Goal: Information Seeking & Learning: Learn about a topic

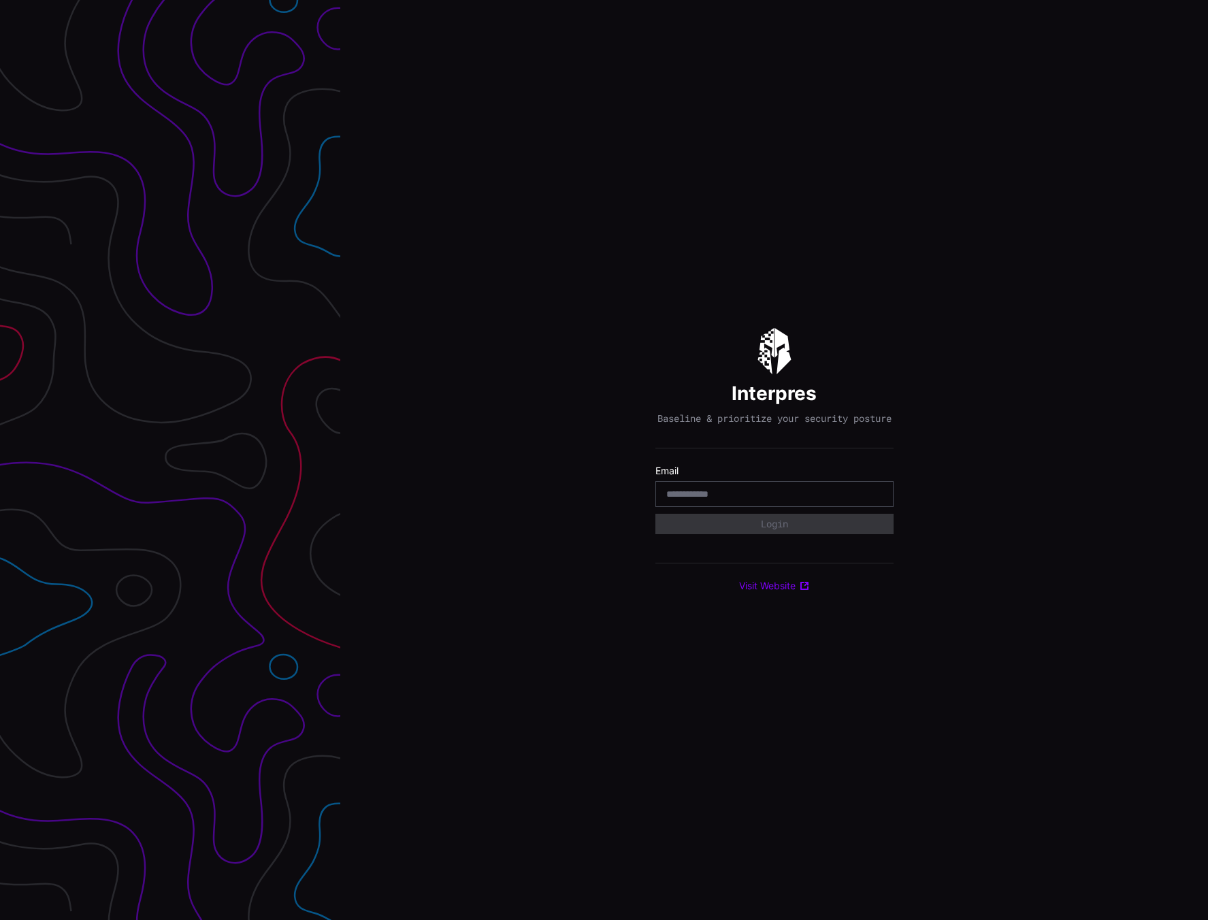
click at [741, 477] on label "Email" at bounding box center [775, 471] width 238 height 12
click at [739, 495] on input "email" at bounding box center [774, 494] width 216 height 12
type input "**********"
click at [794, 525] on button "Login" at bounding box center [774, 524] width 236 height 20
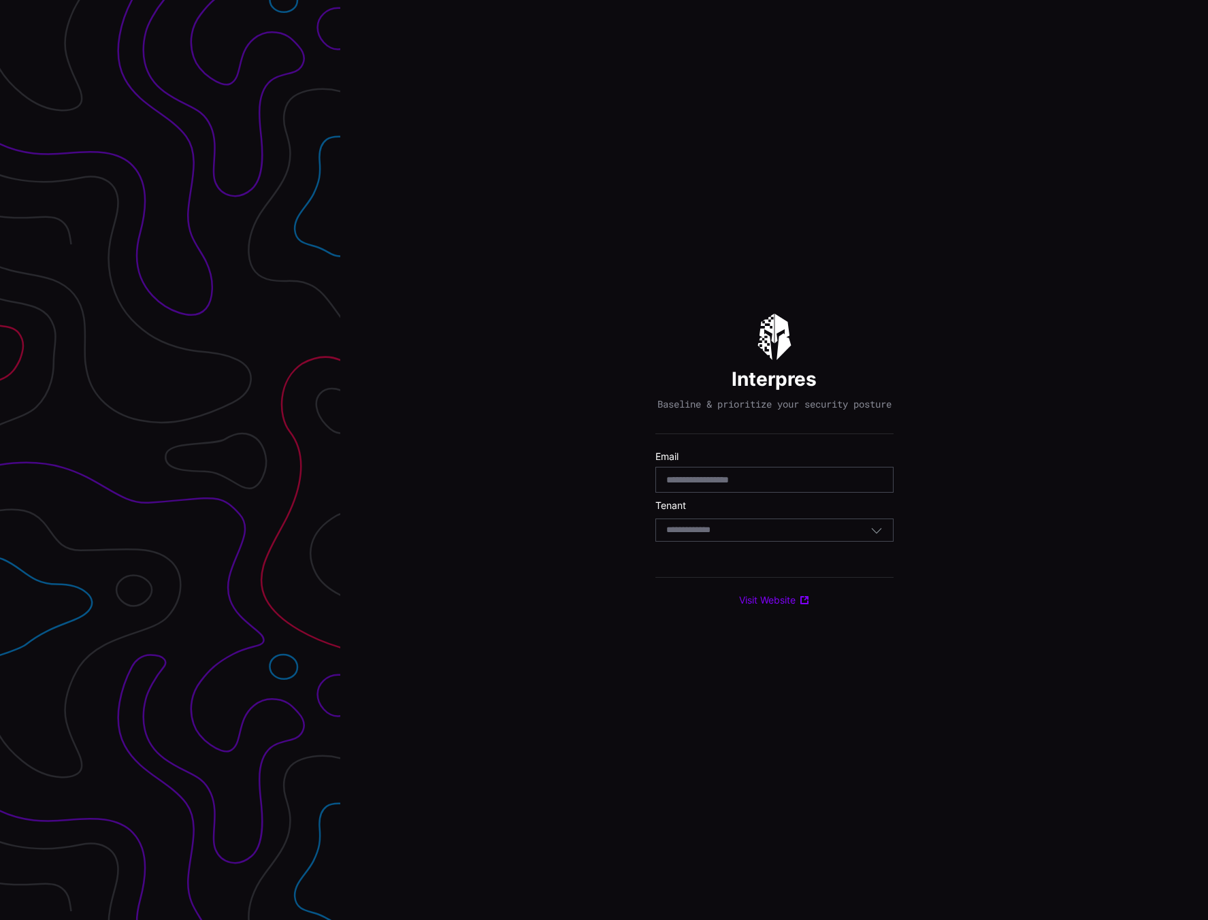
click at [772, 533] on div "Select Tenant" at bounding box center [768, 530] width 204 height 12
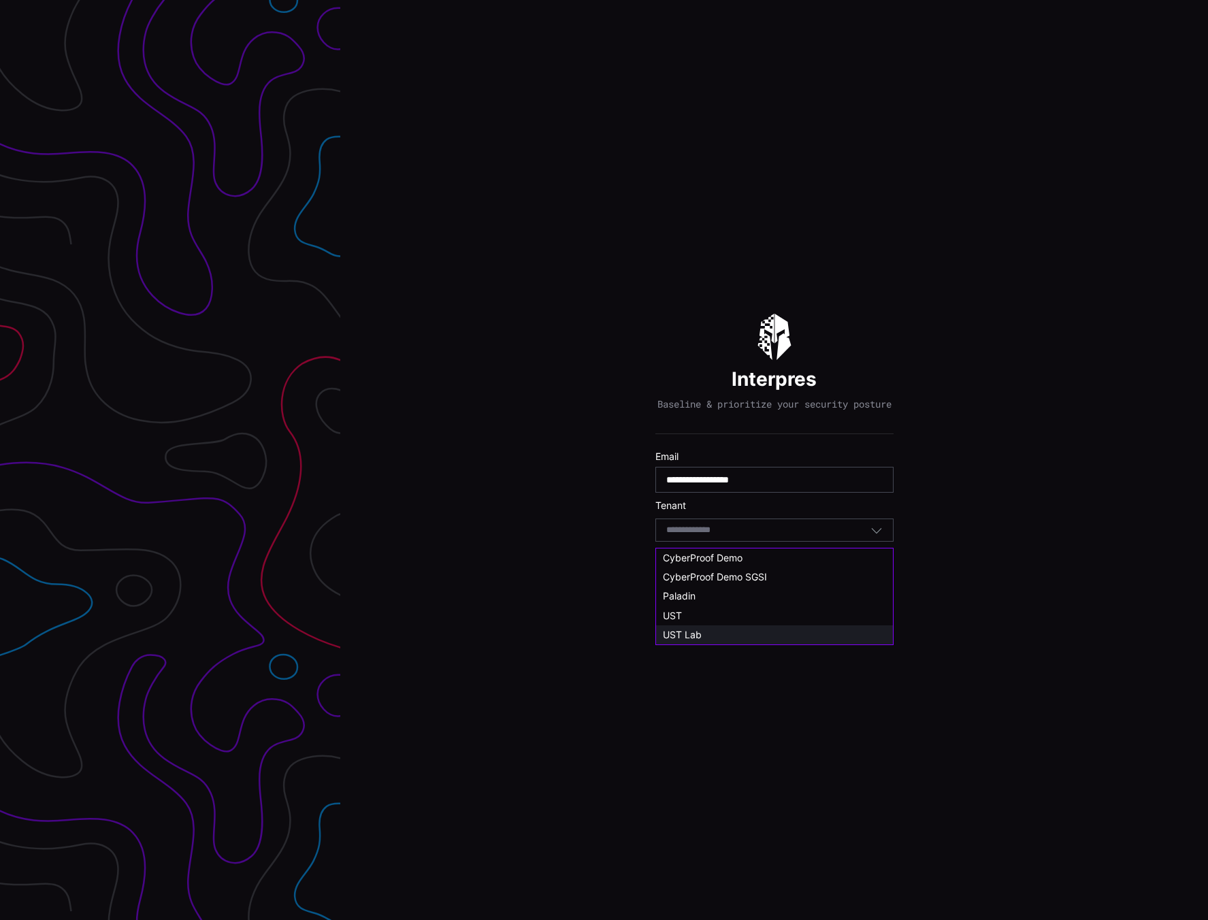
click at [753, 637] on div "UST Lab" at bounding box center [774, 635] width 223 height 12
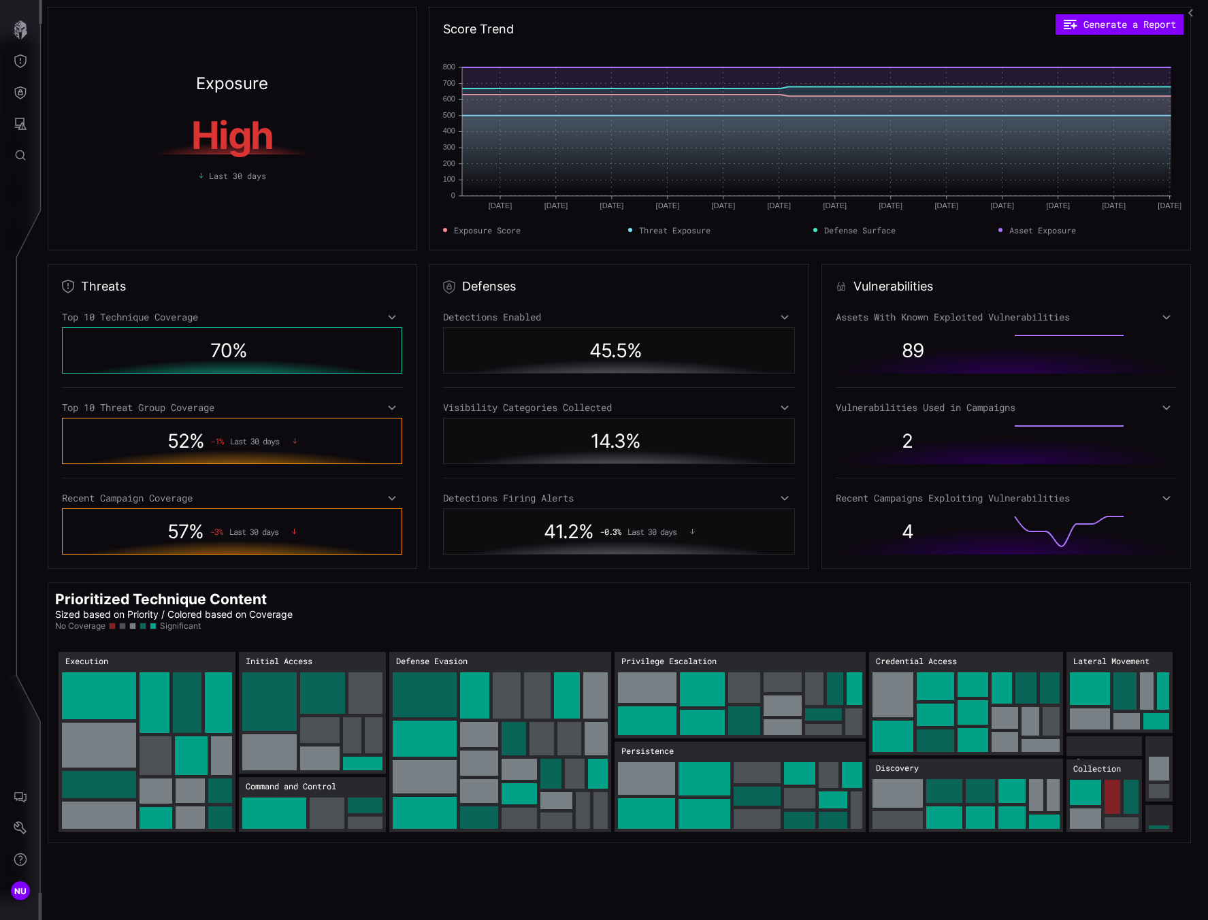
click at [782, 500] on icon at bounding box center [785, 498] width 10 height 11
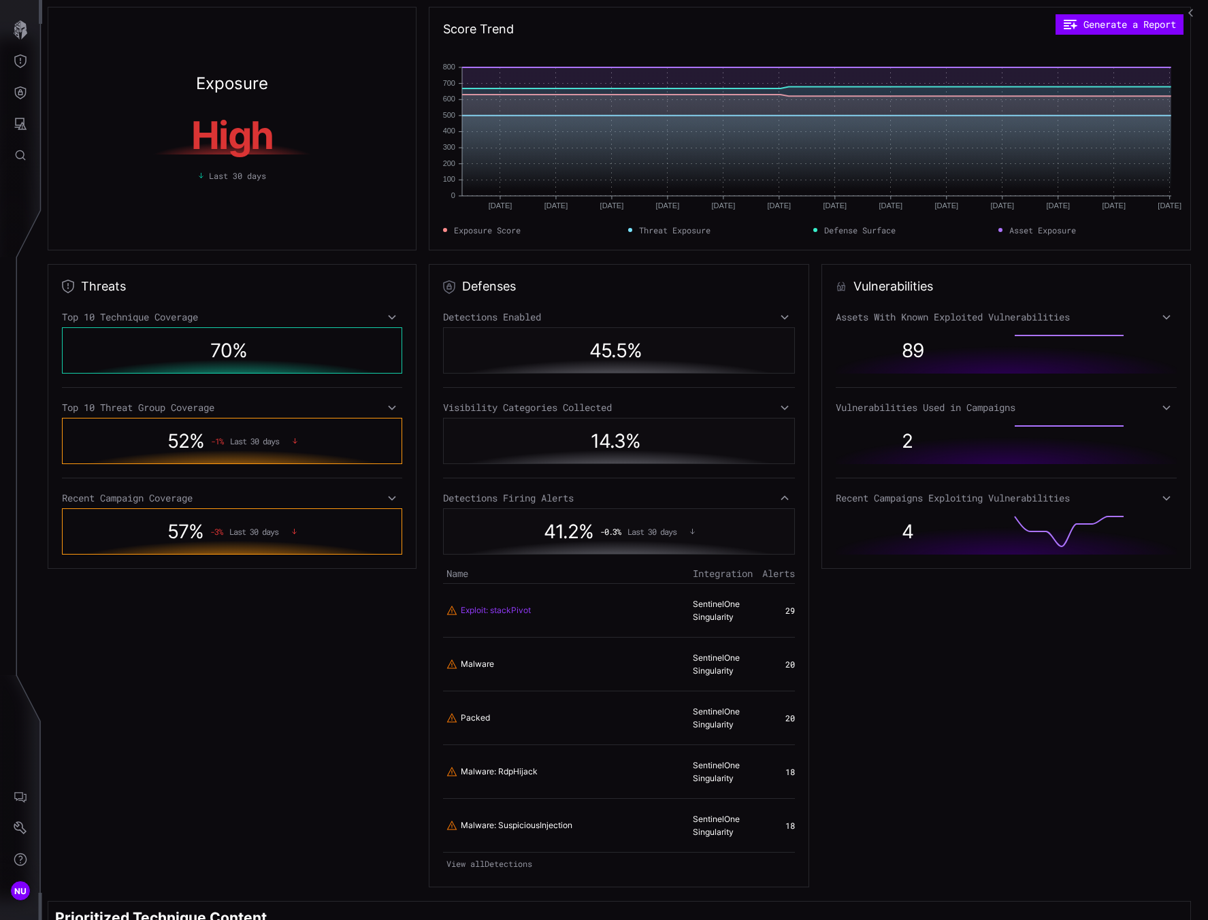
click at [506, 613] on link "Exploit: stackPivot" at bounding box center [496, 611] width 70 height 12
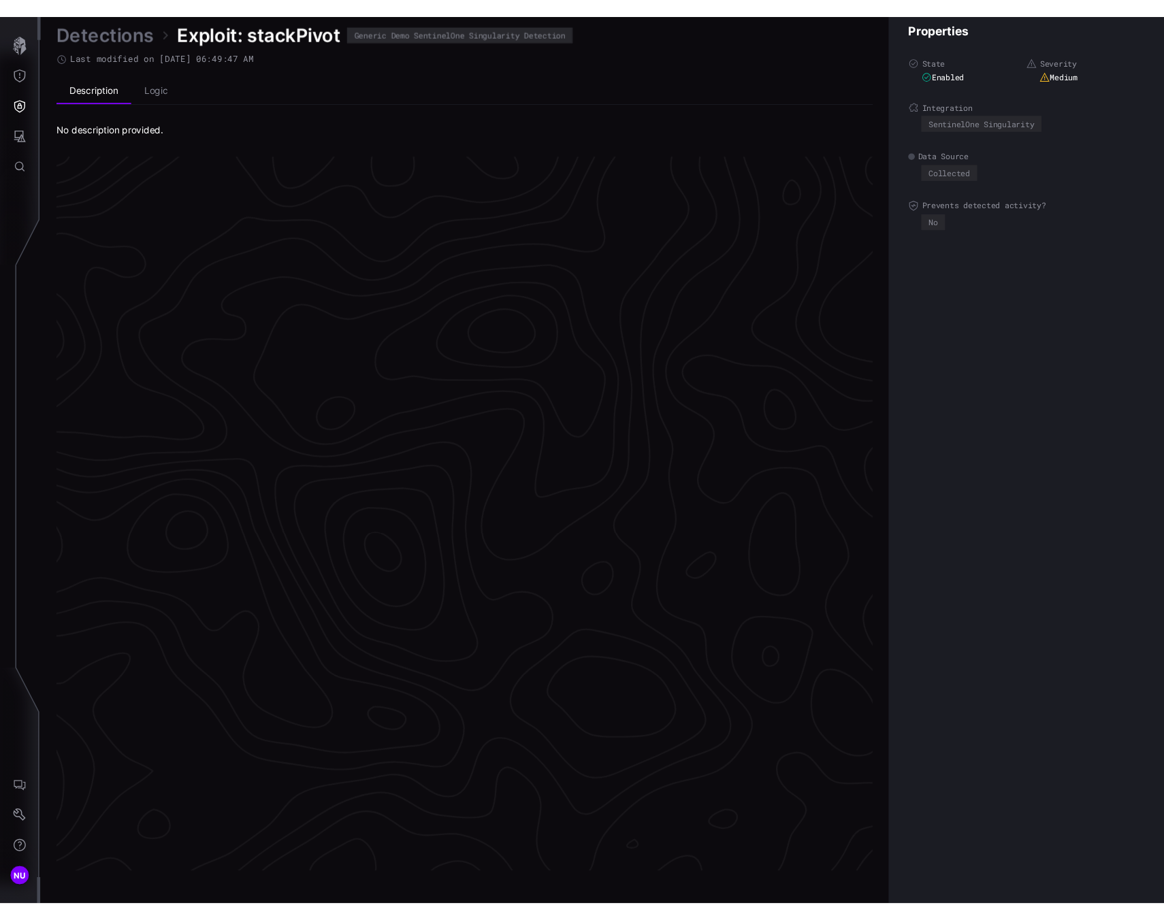
scroll to position [2698, 603]
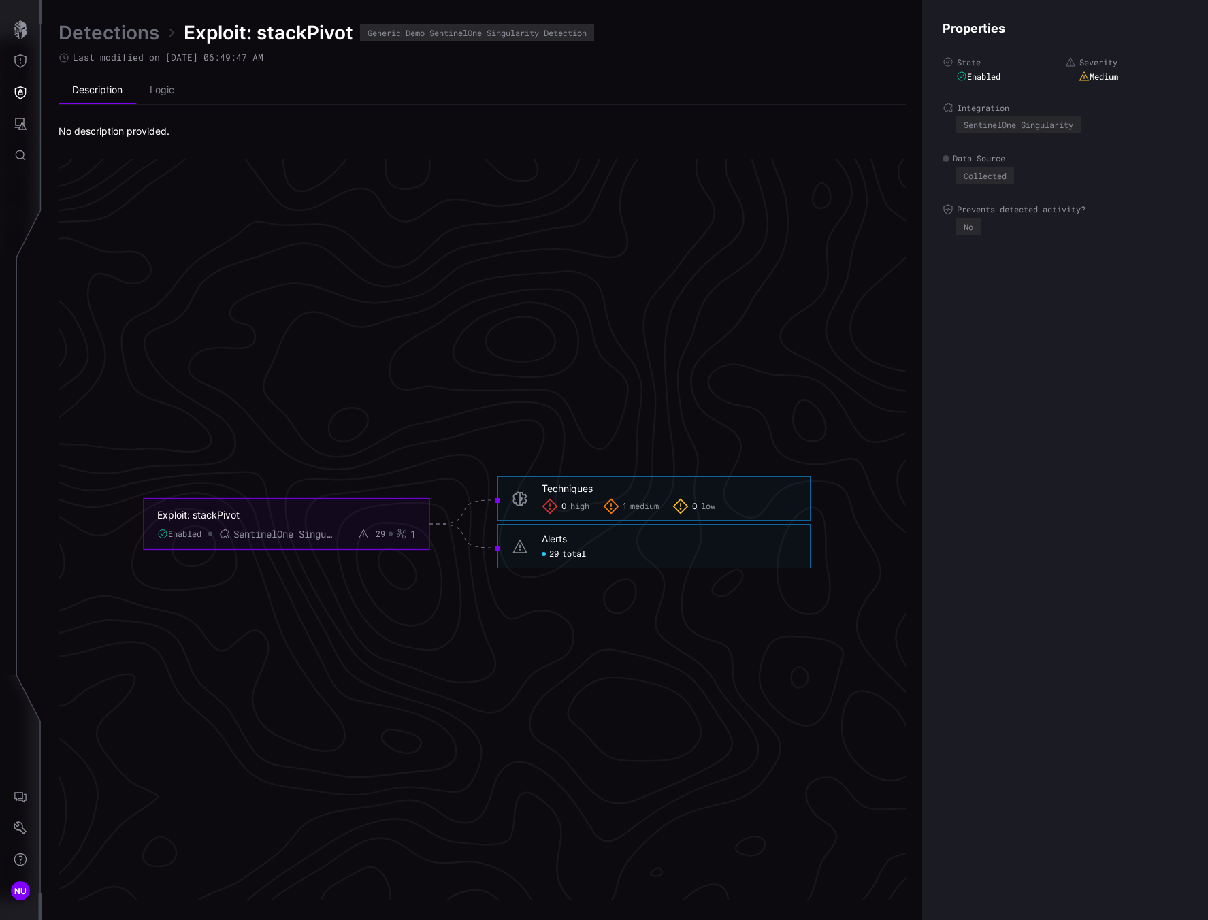
click at [549, 550] on span "29" at bounding box center [554, 554] width 10 height 11
click span "total"
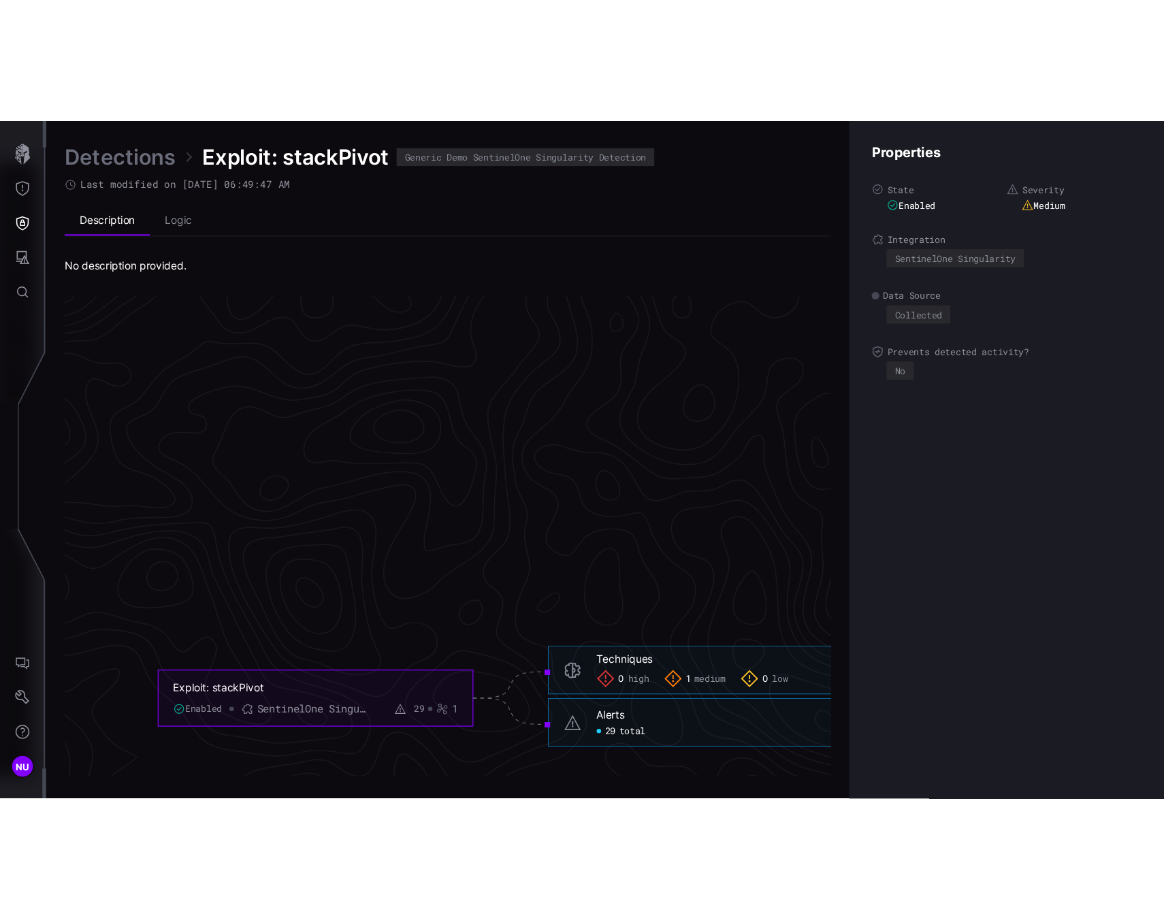
scroll to position [2668, 625]
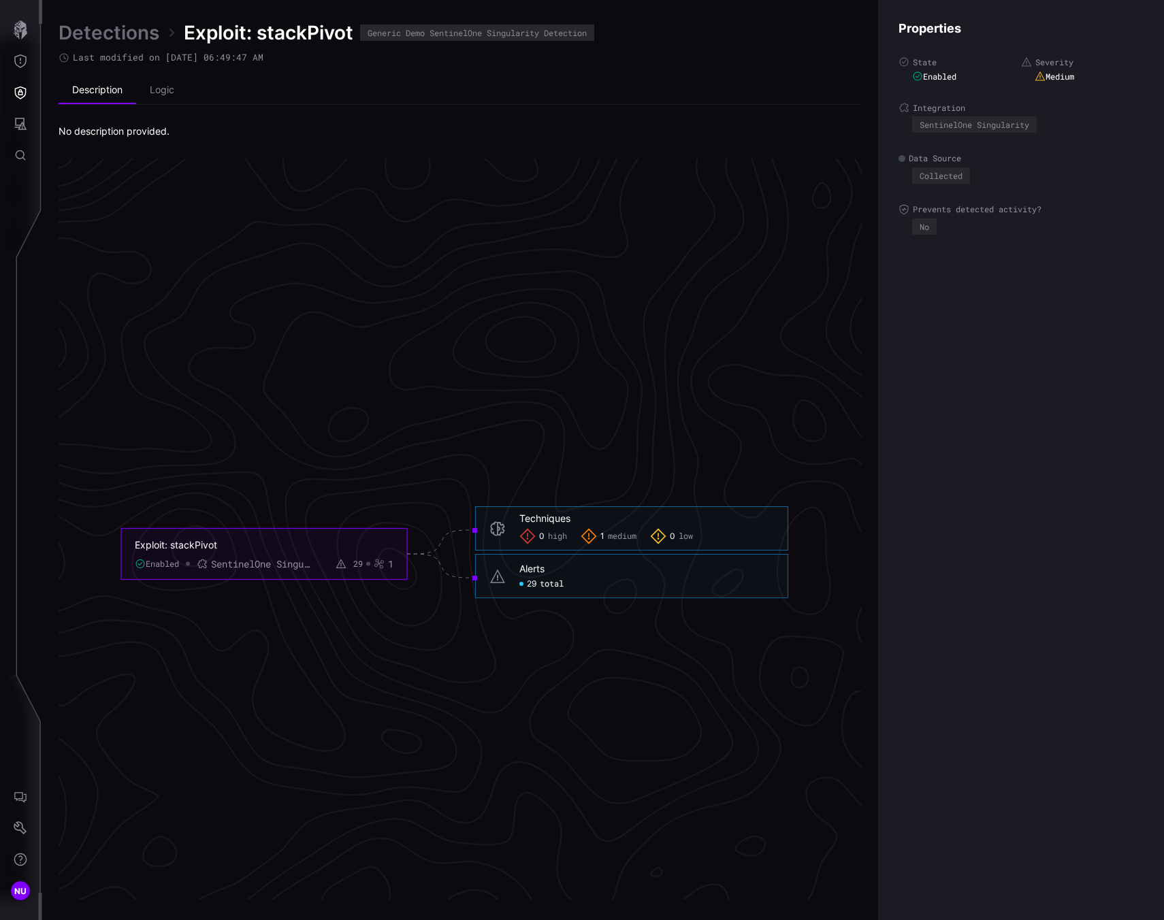
click at [546, 596] on div "Alerts 29 total" at bounding box center [631, 576] width 313 height 44
click at [539, 586] on div "29 total" at bounding box center [541, 584] width 44 height 11
click at [71, 36] on link "Detections" at bounding box center [109, 32] width 101 height 25
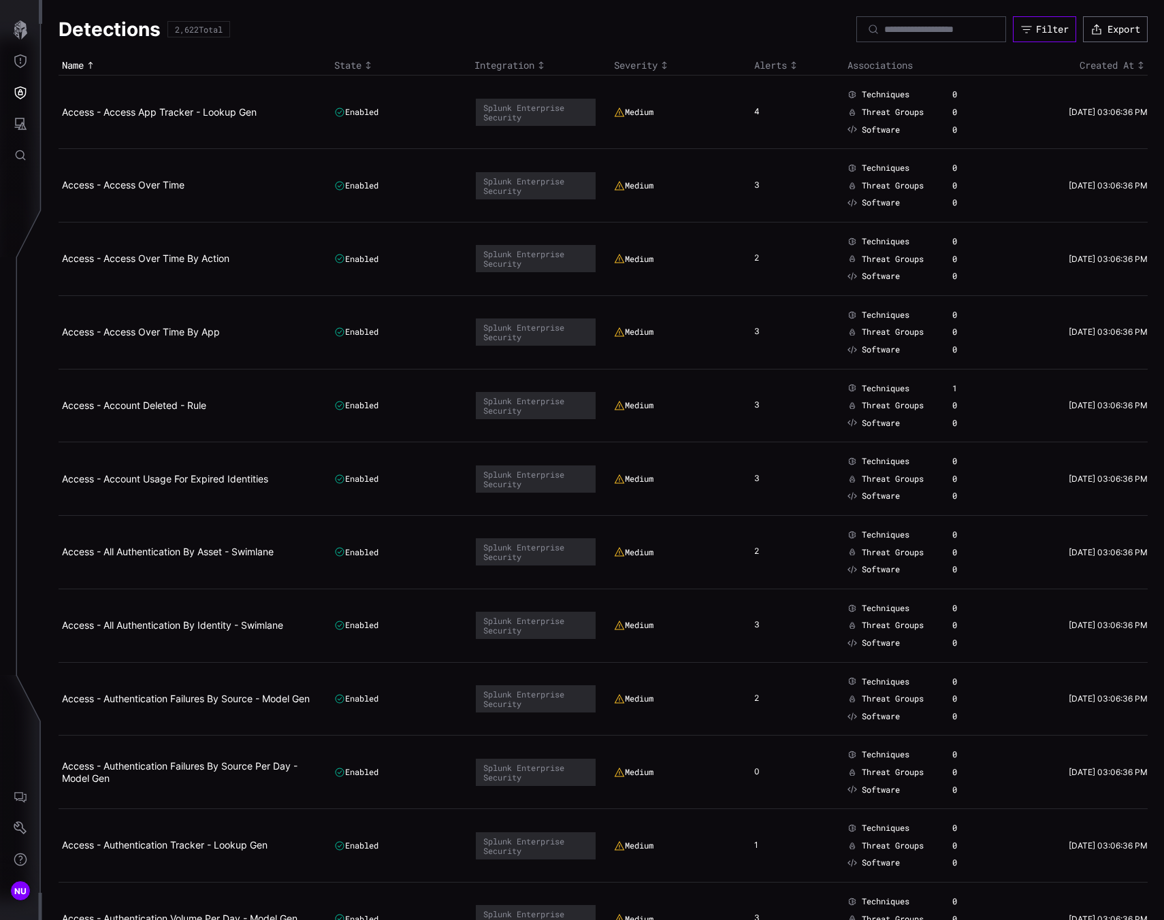
click at [1043, 26] on div "Filter" at bounding box center [1052, 29] width 33 height 12
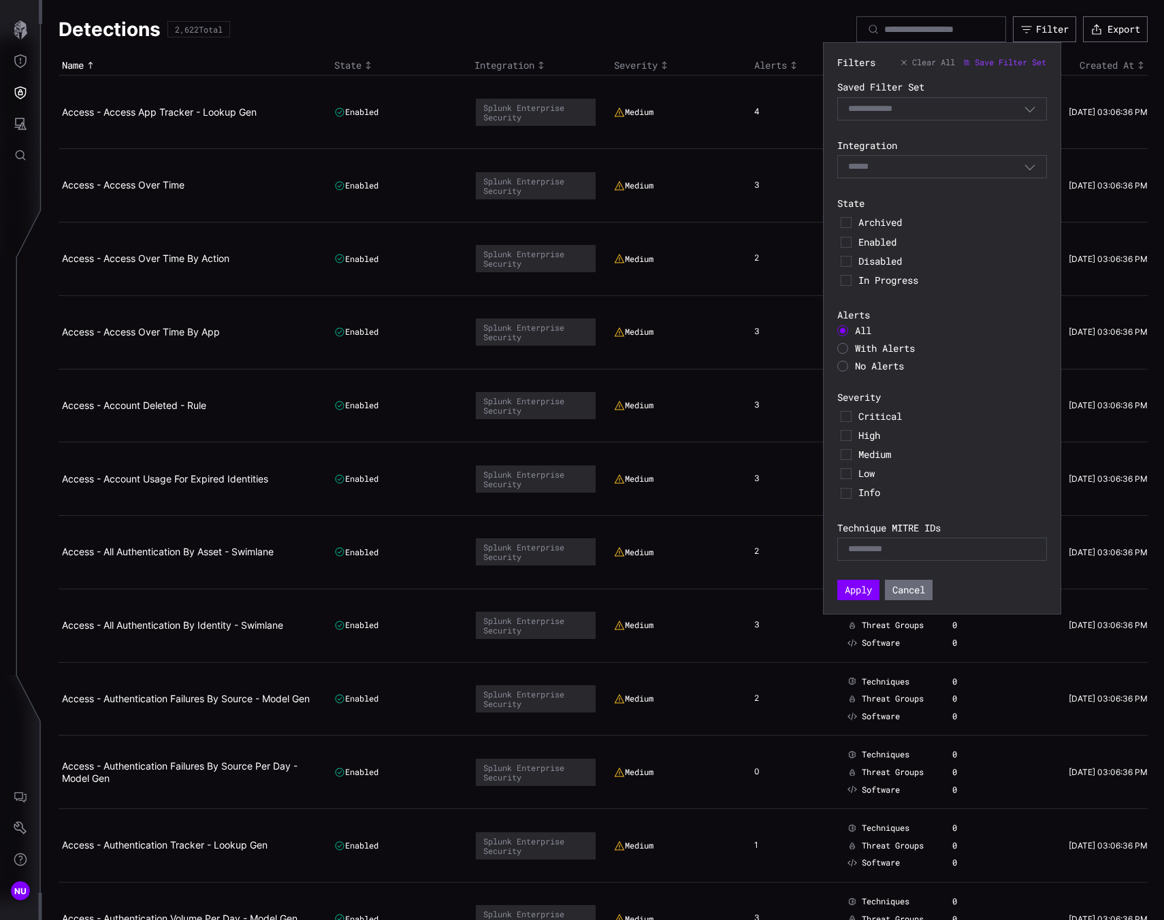
click at [873, 351] on span "With Alerts" at bounding box center [885, 348] width 60 height 13
click at [876, 419] on span "Critical" at bounding box center [950, 417] width 185 height 12
click at [861, 585] on button "Apply" at bounding box center [858, 590] width 42 height 20
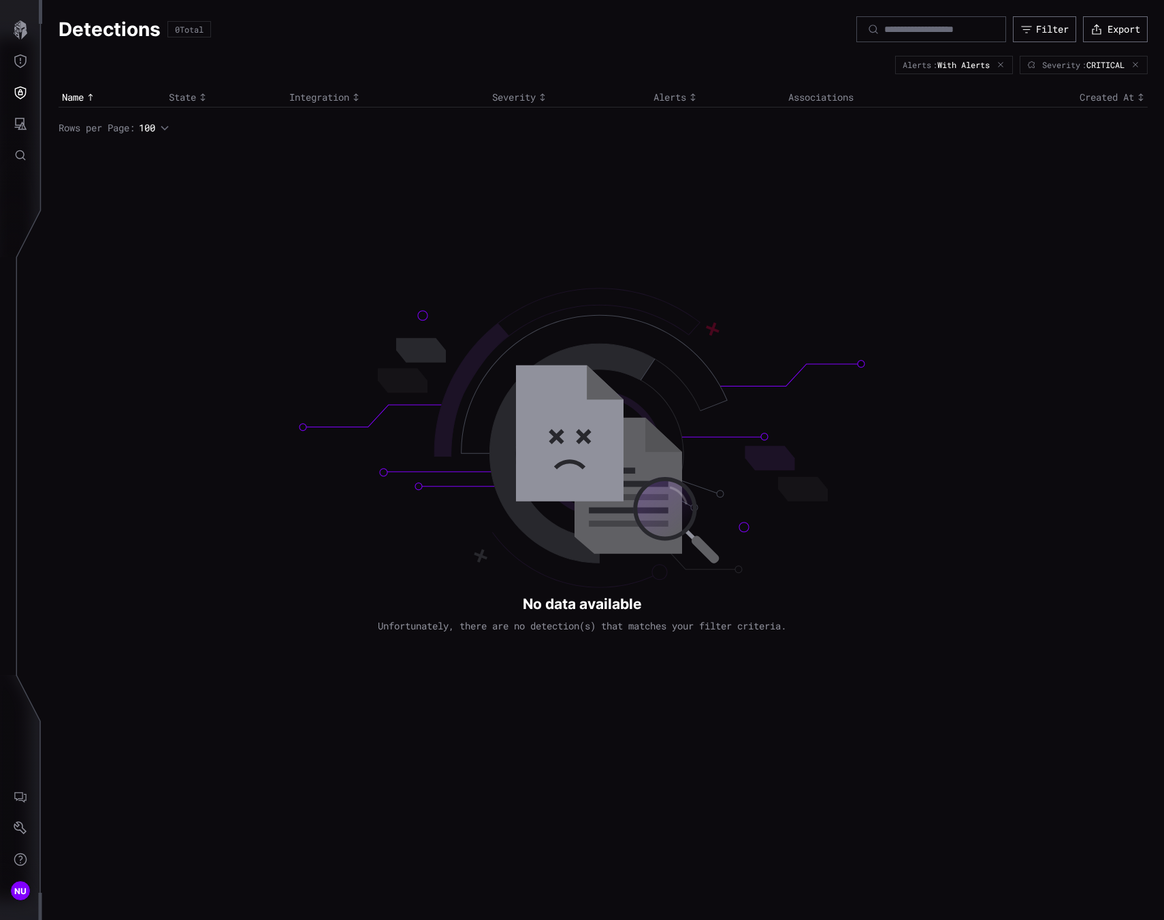
click at [1134, 65] on icon "button" at bounding box center [1135, 65] width 5 height 5
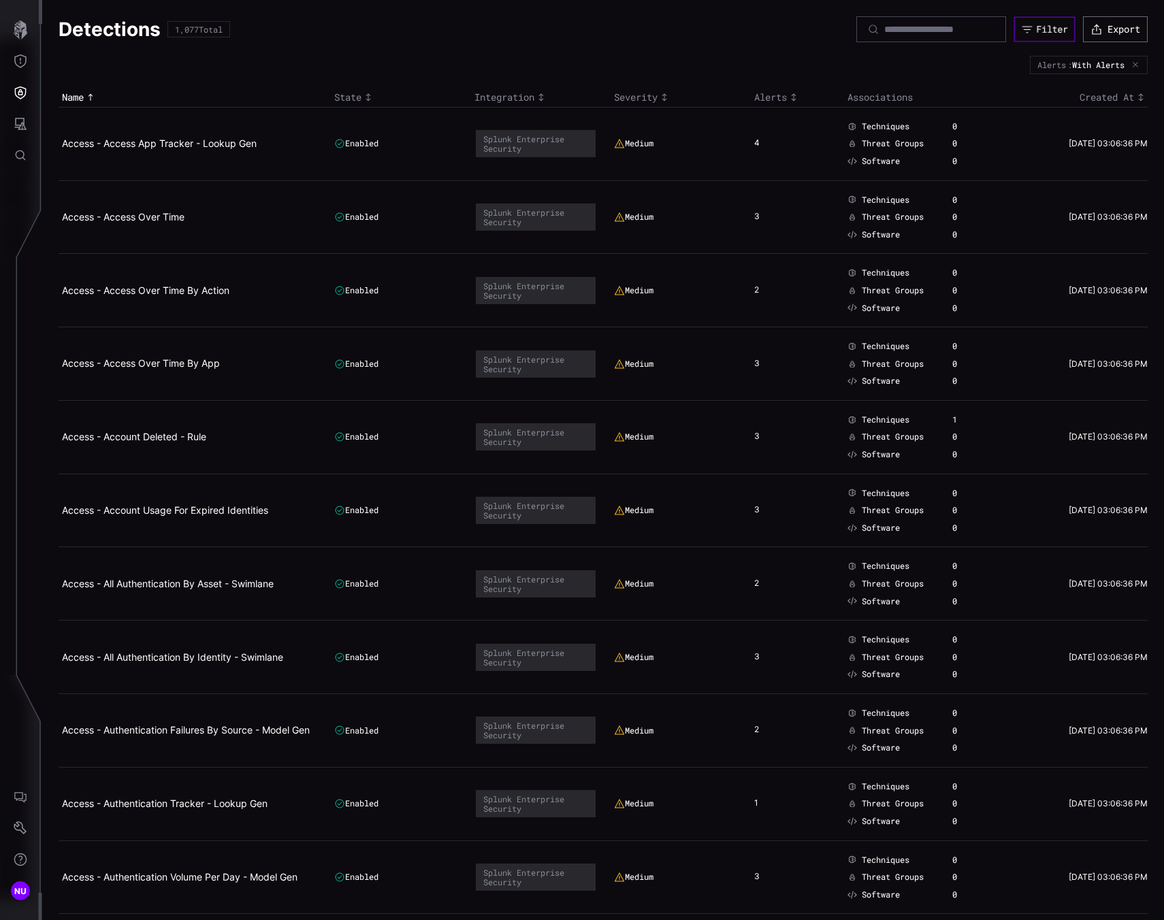
click at [1055, 31] on button "Filter" at bounding box center [1044, 29] width 61 height 25
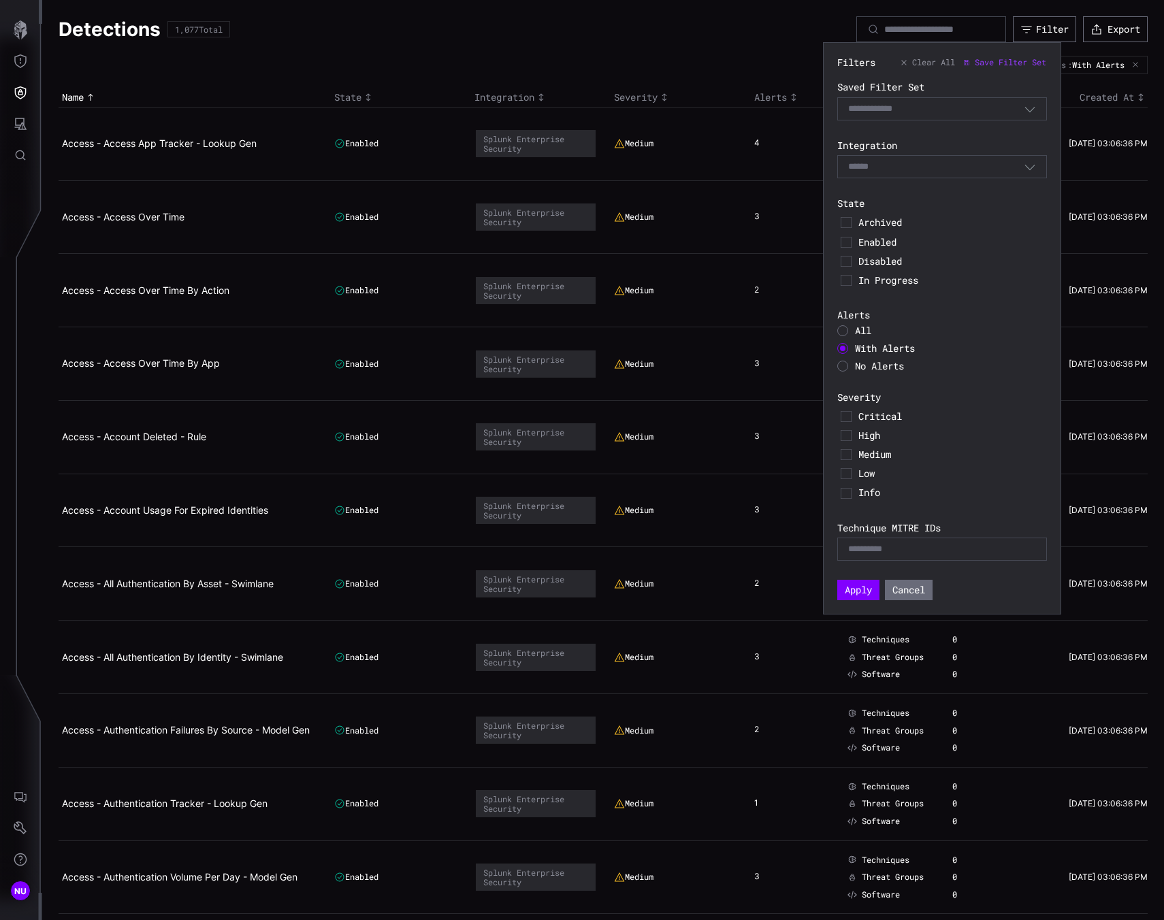
click at [885, 423] on div "Critical" at bounding box center [942, 416] width 210 height 19
click at [884, 414] on span "Critical" at bounding box center [950, 417] width 185 height 12
click at [869, 439] on span "High" at bounding box center [950, 436] width 185 height 12
click at [866, 456] on span "Medium" at bounding box center [950, 455] width 185 height 12
click at [861, 583] on div "Filters Clear All Save Filter Set Saved Filter Set Select Filter Integration Se…" at bounding box center [942, 329] width 210 height 544
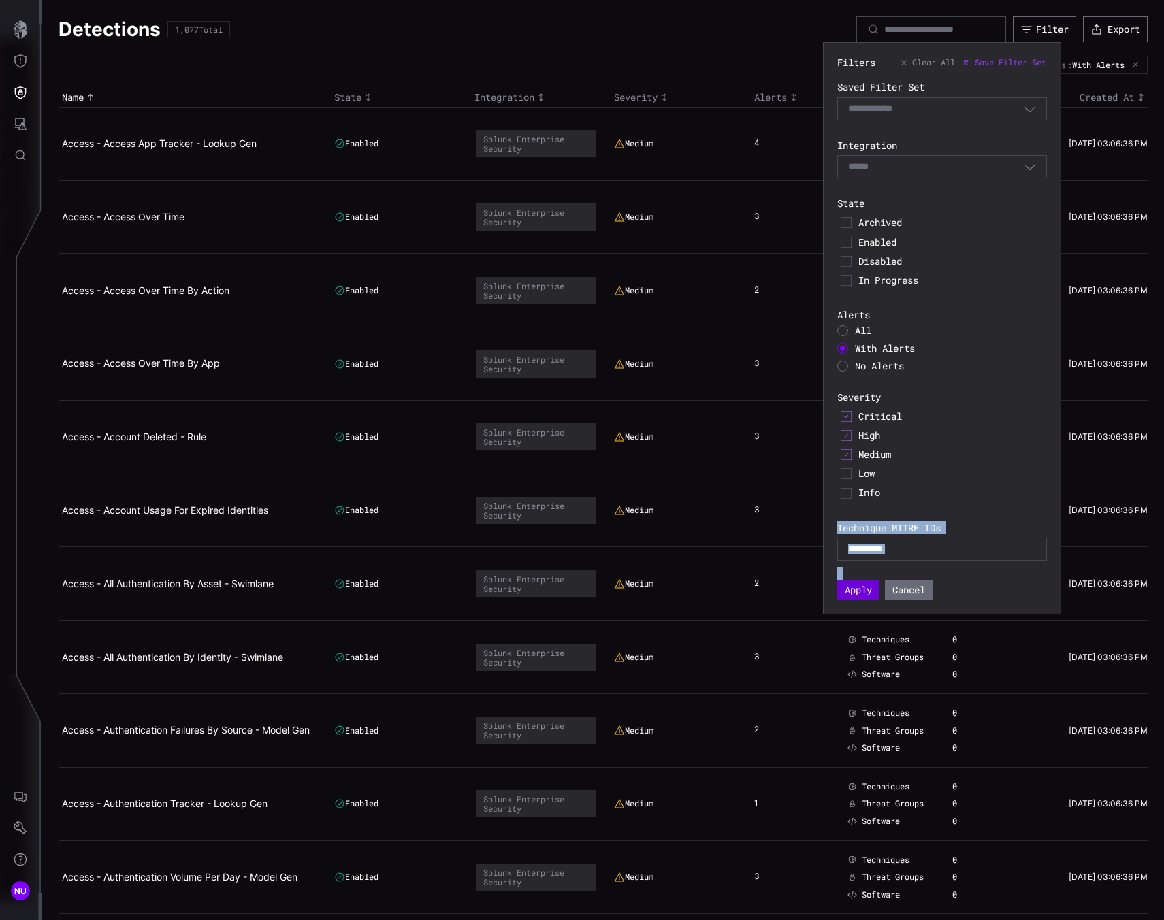
click at [860, 585] on button "Apply" at bounding box center [858, 590] width 42 height 20
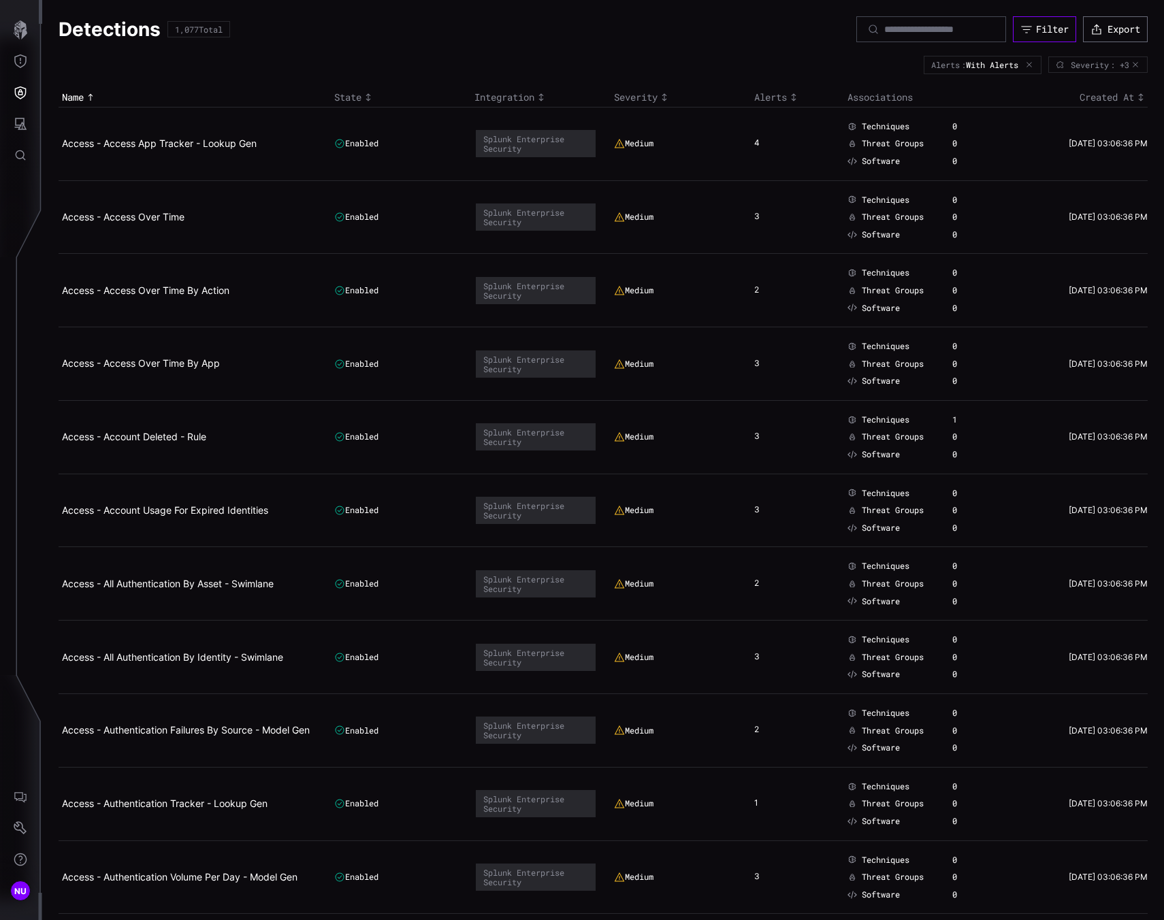
click at [1040, 29] on div "Filter" at bounding box center [1052, 29] width 33 height 12
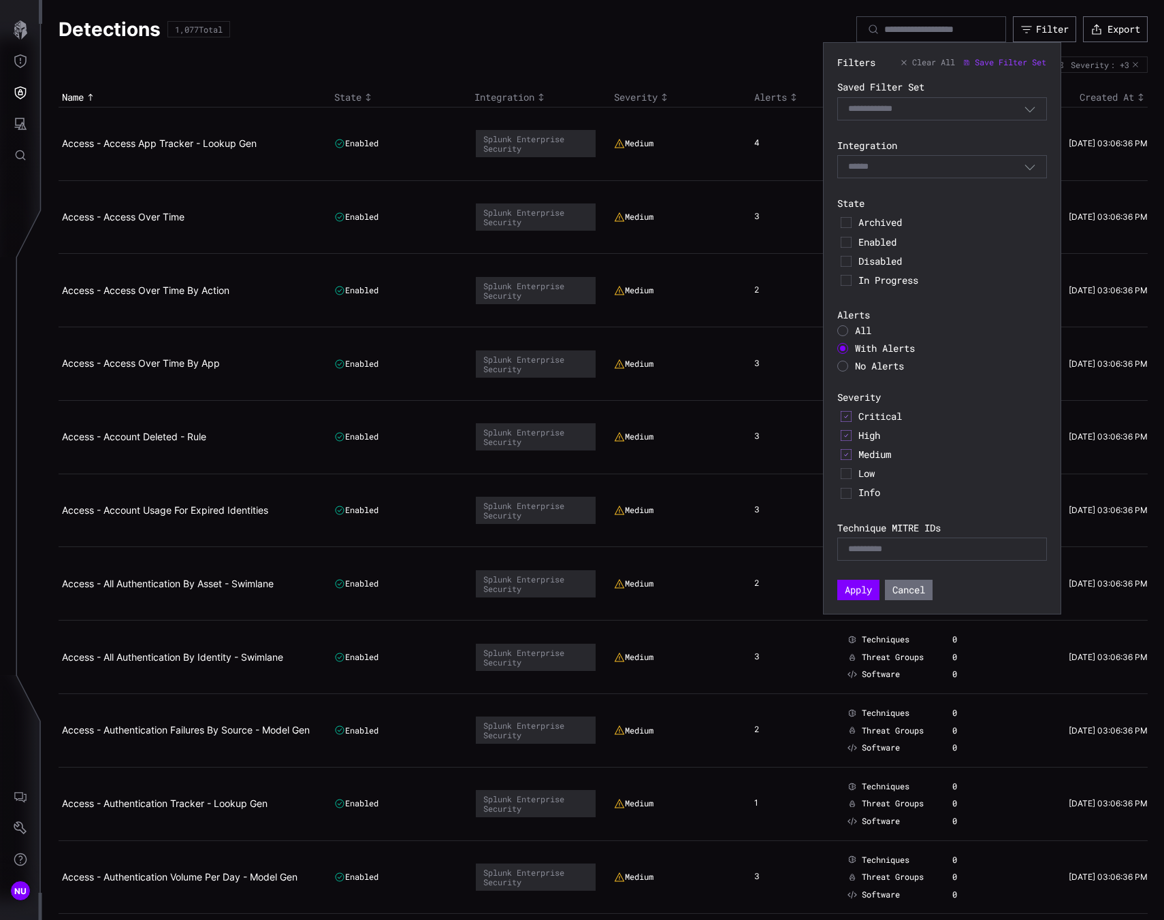
click at [877, 457] on span "Medium" at bounding box center [950, 455] width 185 height 12
click at [852, 593] on button "Apply" at bounding box center [858, 590] width 42 height 20
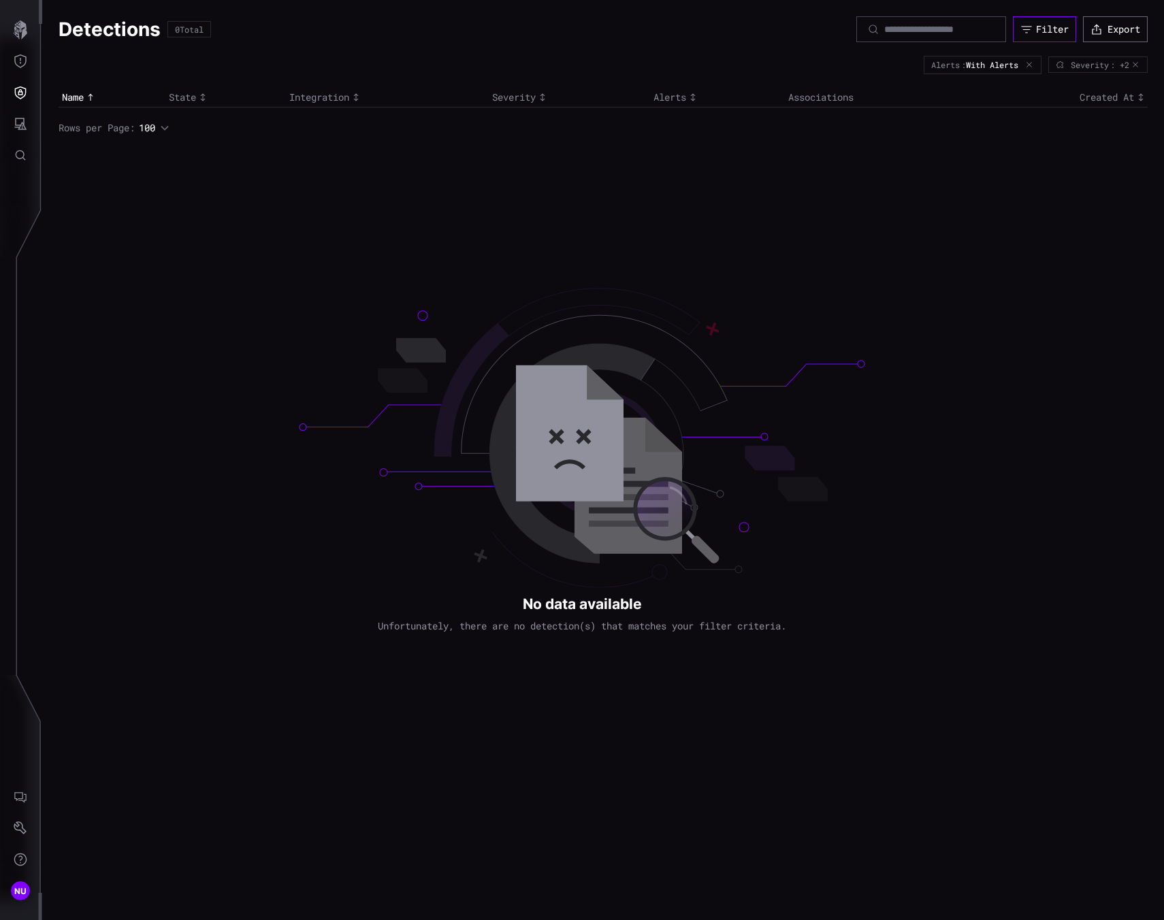
click at [1031, 33] on button "Filter" at bounding box center [1044, 29] width 63 height 26
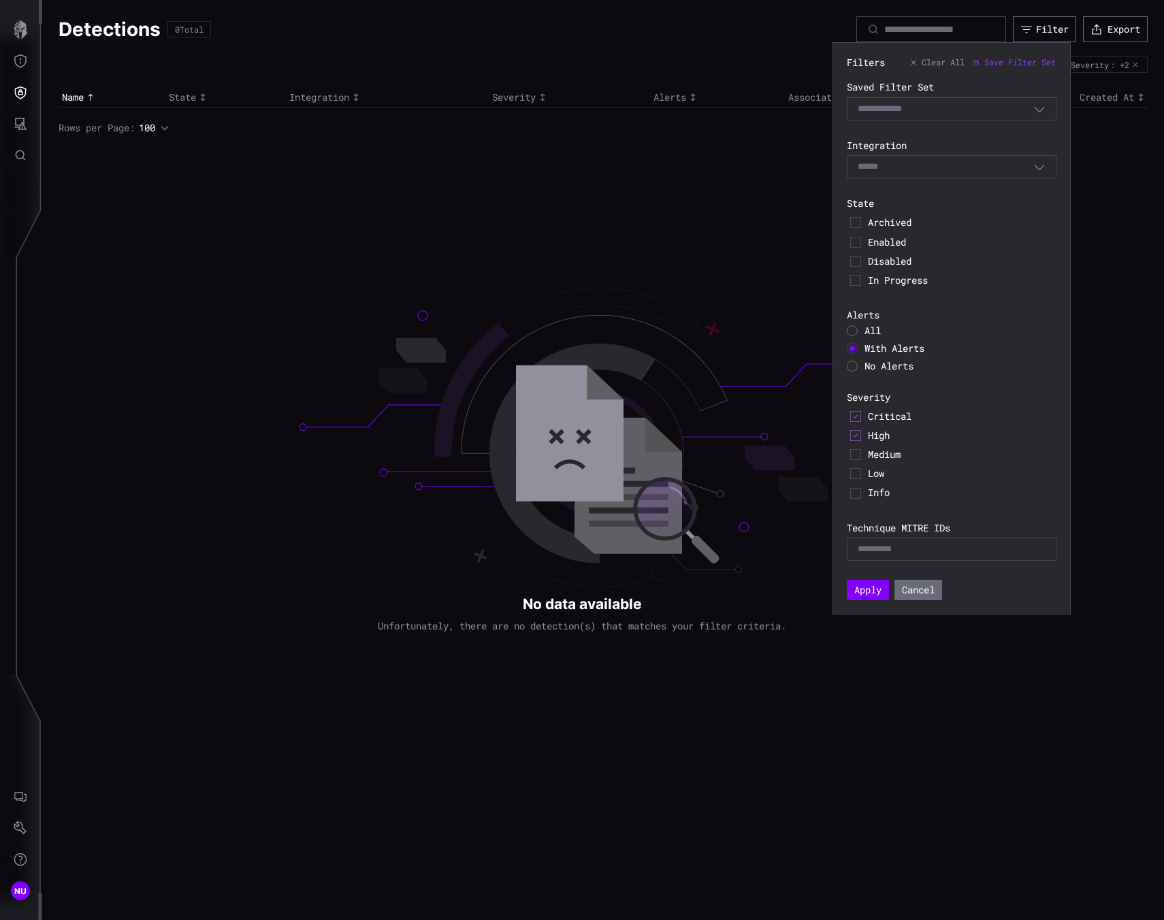
click at [893, 457] on span "Medium" at bounding box center [960, 455] width 185 height 12
click at [860, 585] on button "Apply" at bounding box center [868, 590] width 42 height 20
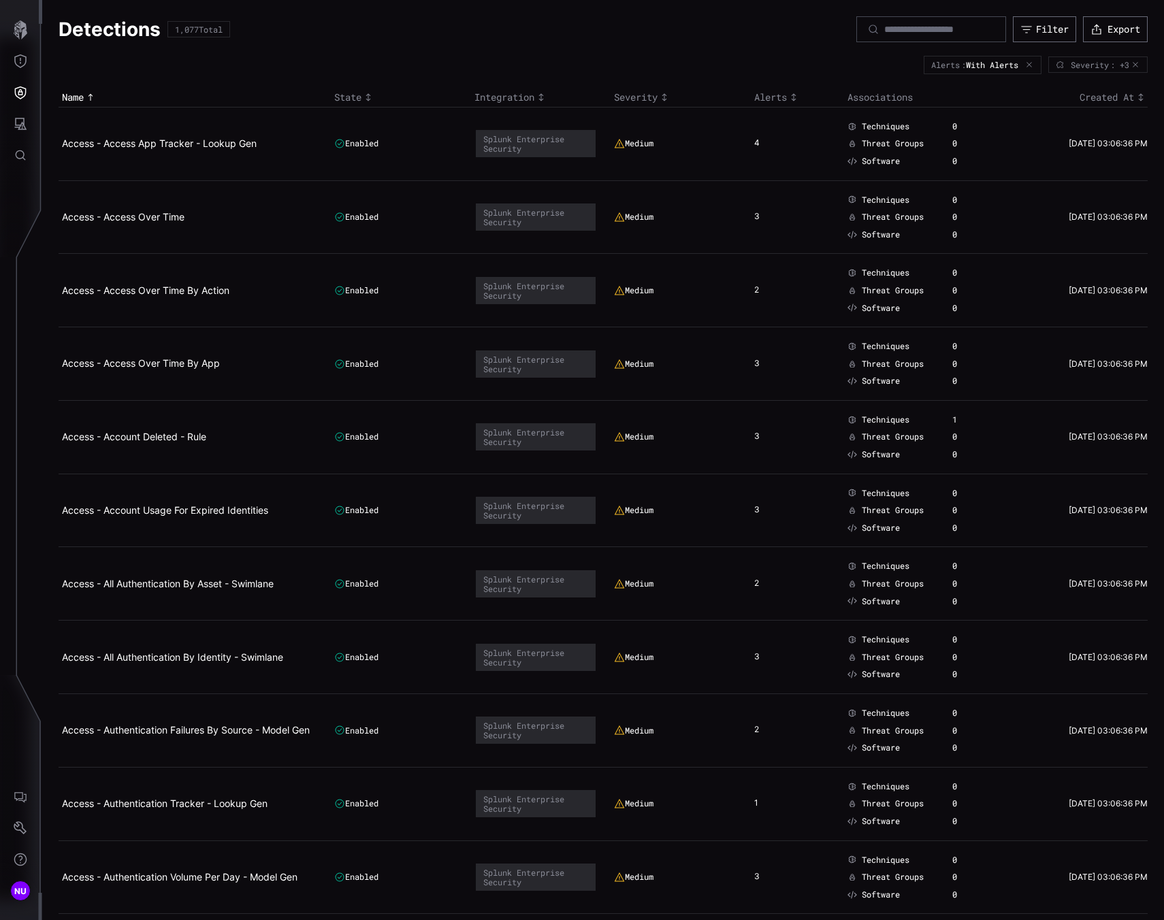
click at [788, 99] on icon "Toggle sort direction" at bounding box center [793, 97] width 11 height 11
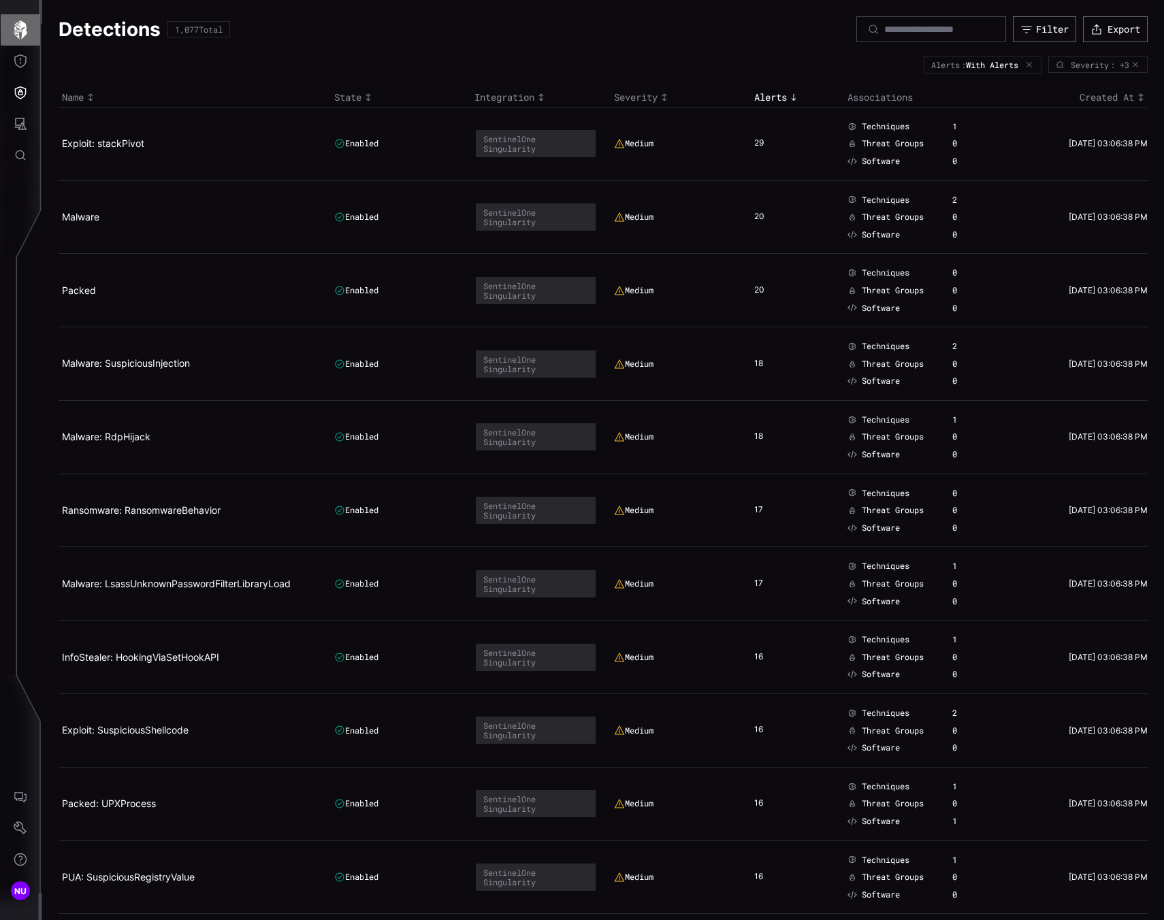
click at [21, 25] on icon "button" at bounding box center [21, 29] width 14 height 19
